Goal: Transaction & Acquisition: Download file/media

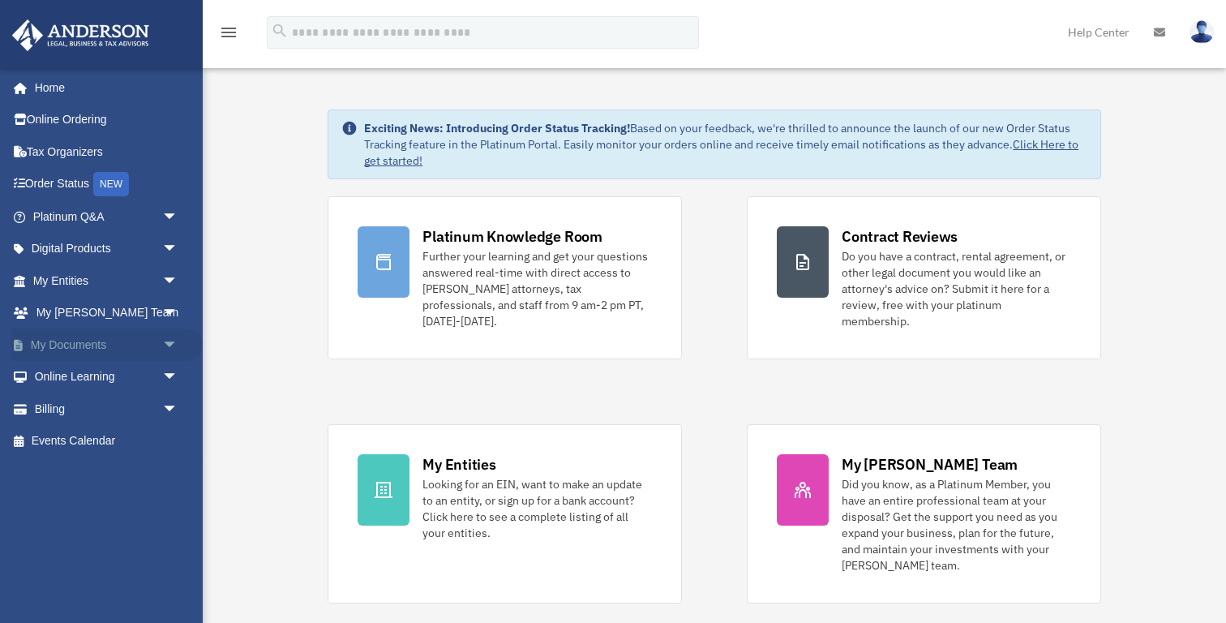
click at [92, 349] on link "My Documents arrow_drop_down" at bounding box center [106, 344] width 191 height 32
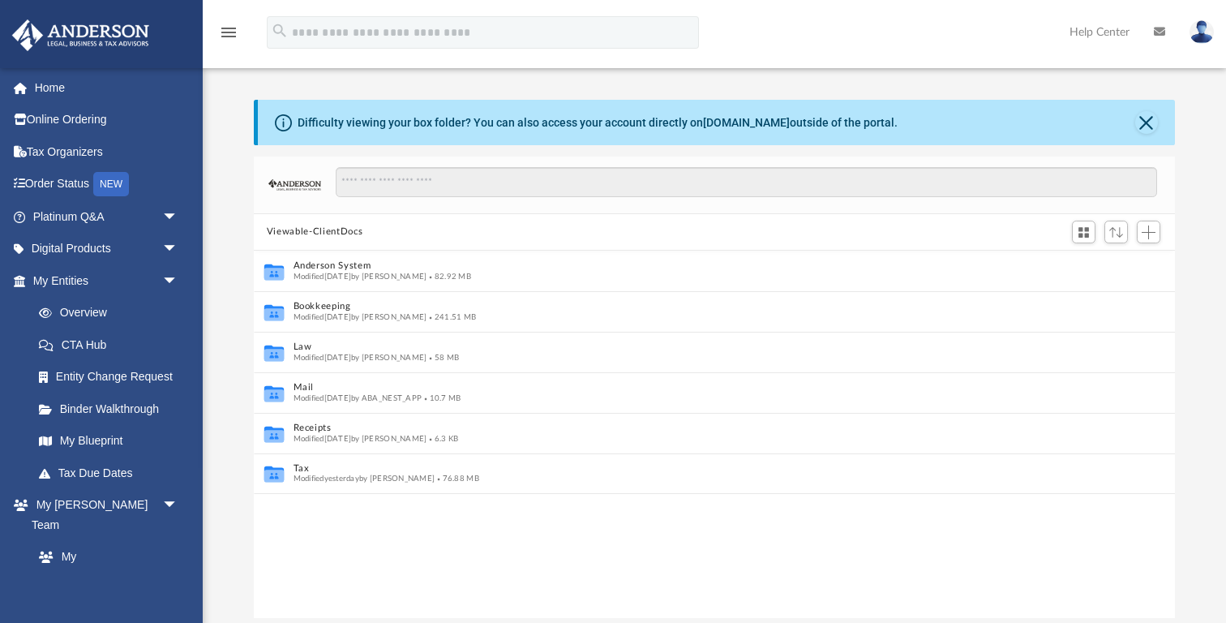
scroll to position [1, 1]
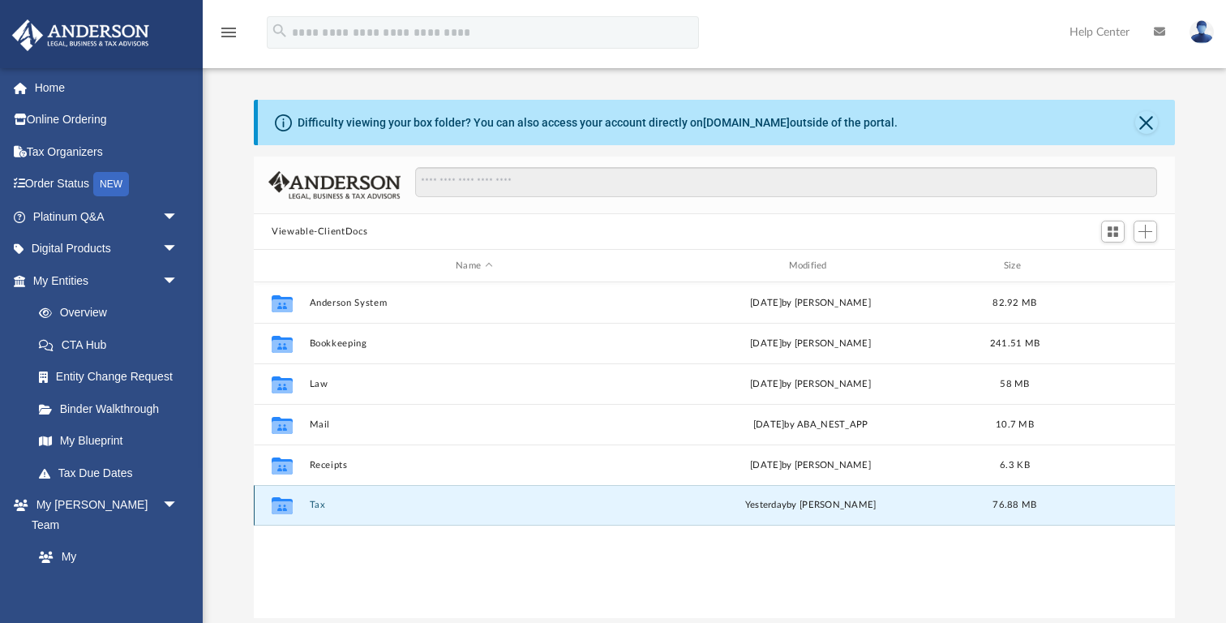
click at [312, 502] on button "Tax" at bounding box center [474, 504] width 329 height 11
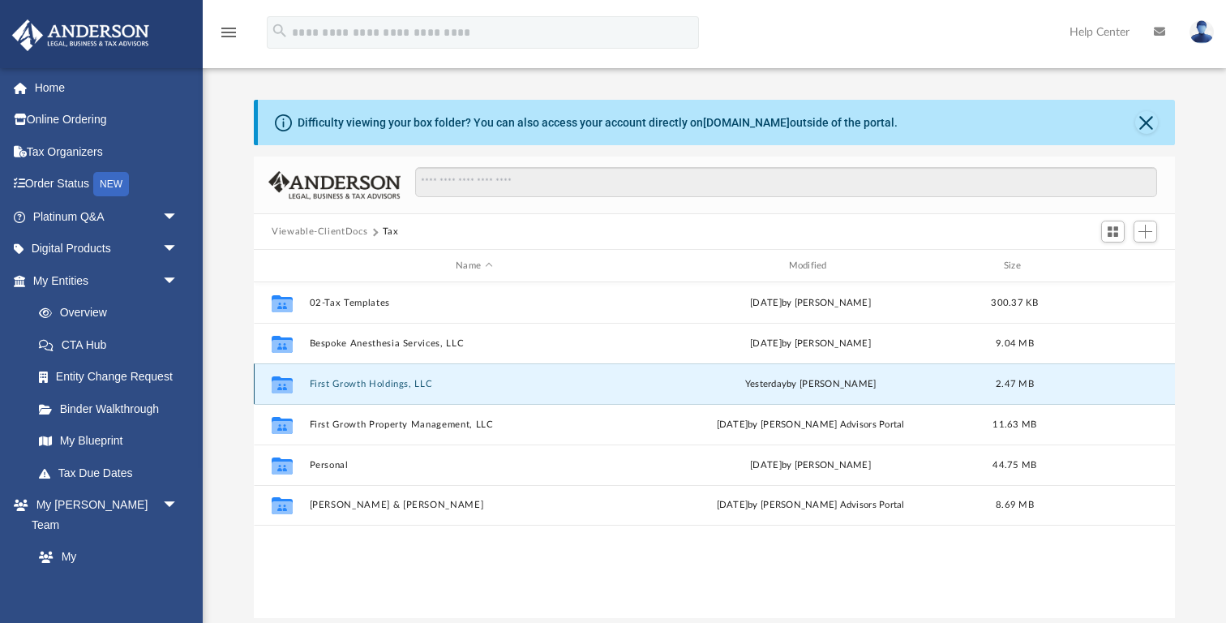
click at [379, 387] on button "First Growth Holdings, LLC" at bounding box center [474, 384] width 329 height 11
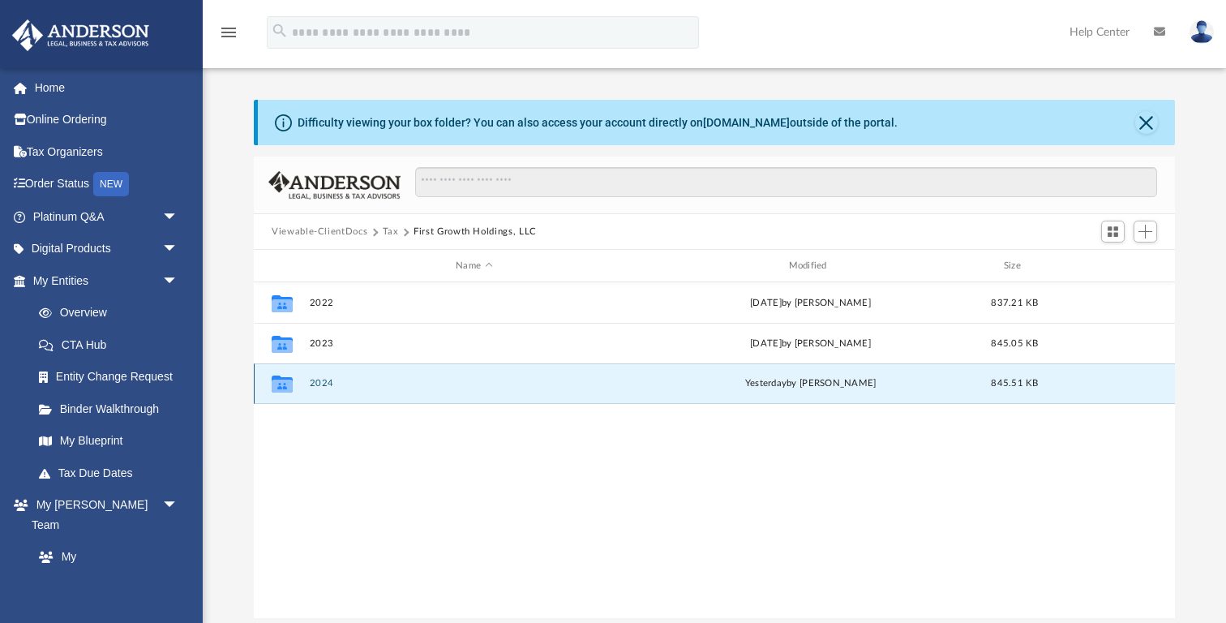
click at [328, 386] on button "2024" at bounding box center [474, 383] width 329 height 11
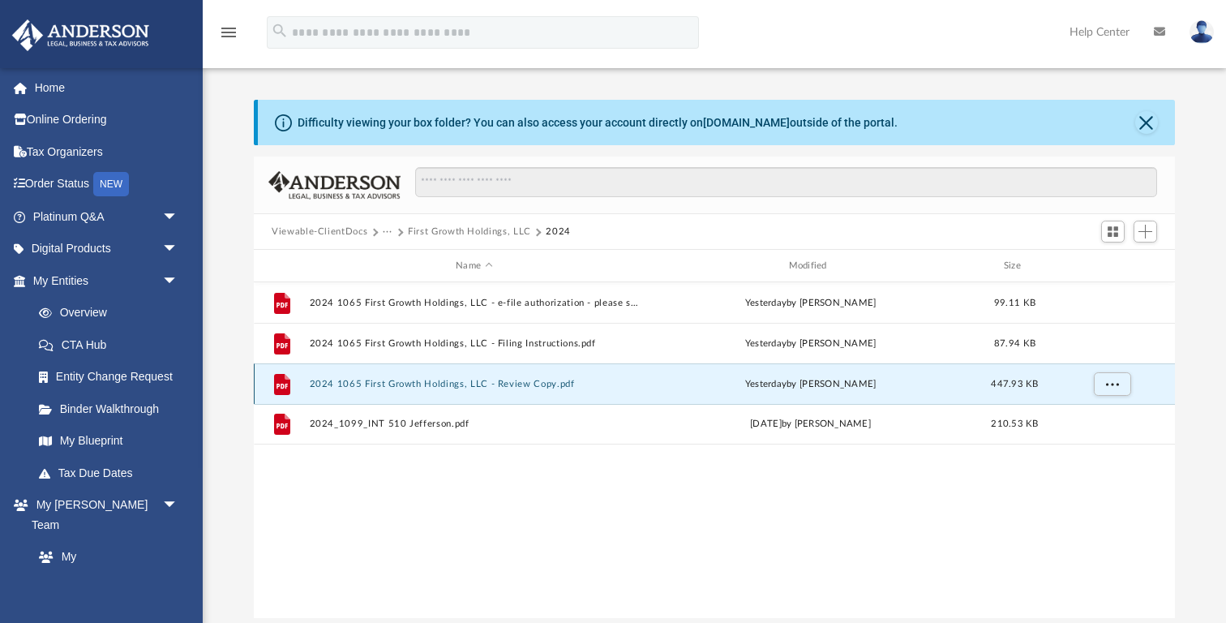
click at [405, 383] on button "2024 1065 First Growth Holdings, LLC - Review Copy.pdf" at bounding box center [474, 384] width 329 height 11
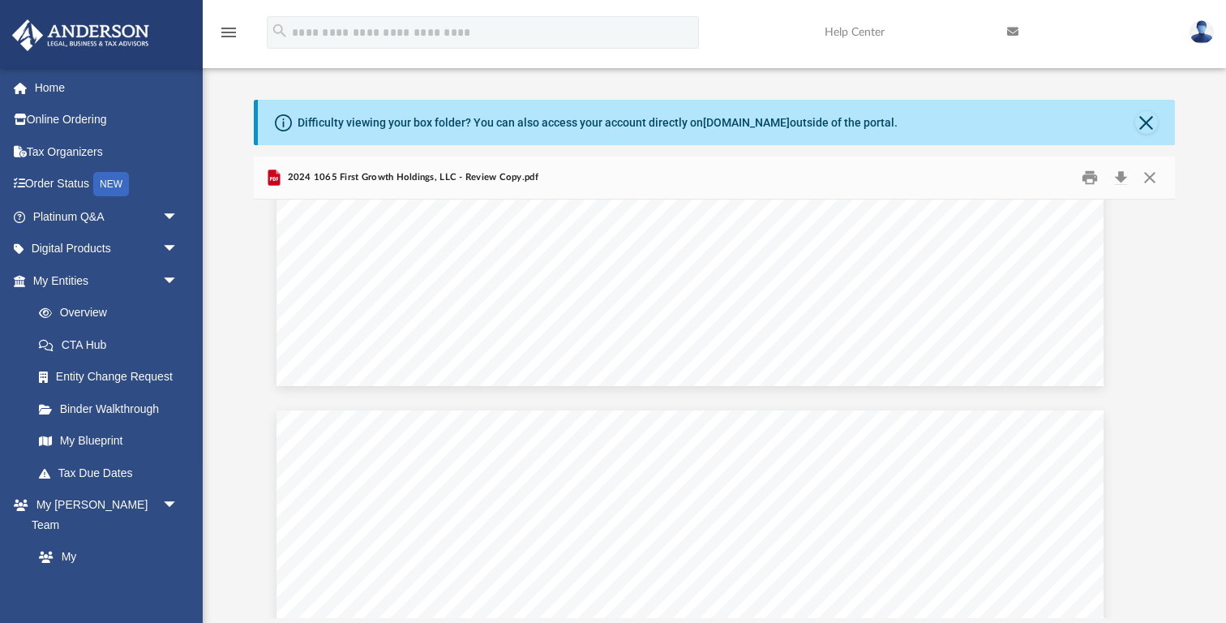
scroll to position [49409, 24]
